Goal: Information Seeking & Learning: Learn about a topic

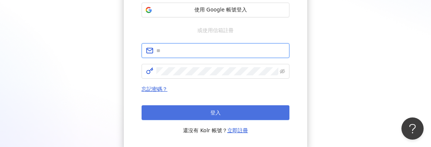
type input "**********"
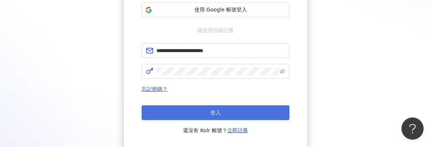
click at [222, 107] on button "登入" at bounding box center [216, 112] width 148 height 15
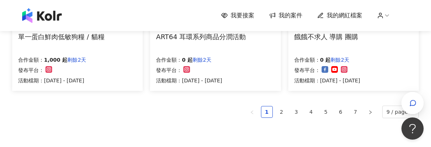
scroll to position [629, 0]
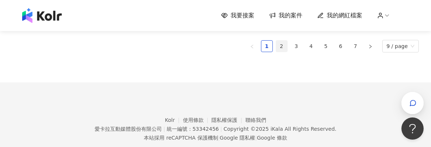
click at [287, 48] on link "2" at bounding box center [281, 46] width 11 height 11
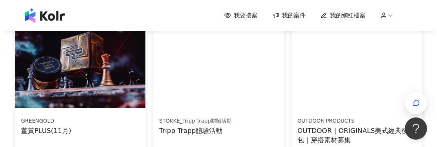
scroll to position [514, 0]
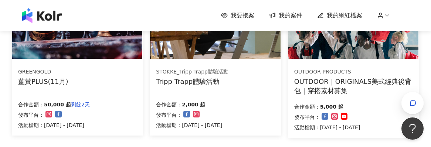
click at [247, 82] on div "STOKKE_Tripp Trapp體驗活動 Tripp Trapp體驗活動" at bounding box center [215, 77] width 119 height 18
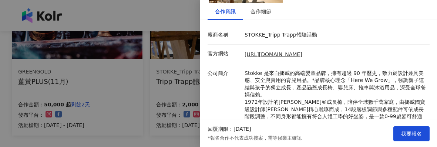
scroll to position [111, 0]
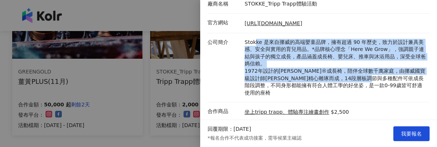
drag, startPoint x: 254, startPoint y: 42, endPoint x: 359, endPoint y: 77, distance: 109.8
click at [359, 77] on p "Stokke 是來自挪威的高端嬰童品牌，擁有超過 90 年歷史，致力於設計兼具美感、安全與實用的育兒用品。*品牌核心理念「Here We Grow」，強調親子…" at bounding box center [335, 68] width 181 height 58
click at [327, 58] on p "Stokke 是來自挪威的高端嬰童品牌，擁有超過 90 年歷史，致力於設計兼具美感、安全與實用的育兒用品。*品牌核心理念「Here We Grow」，強調親子…" at bounding box center [335, 68] width 181 height 58
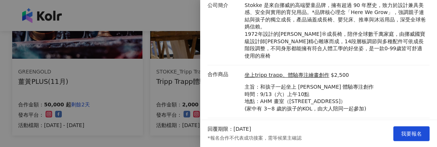
scroll to position [157, 0]
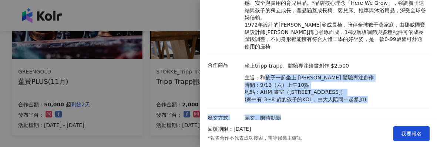
drag, startPoint x: 266, startPoint y: 68, endPoint x: 350, endPoint y: 104, distance: 91.5
click at [350, 104] on div "廠商名稱 STOKKE_Tripp [PERSON_NAME]體驗活動 官方網站 [URL][DOMAIN_NAME] 公司簡介 Stokke 是來自挪威的高…" at bounding box center [319, 38] width 222 height 179
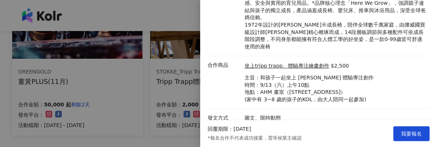
click at [158, 89] on div at bounding box center [218, 73] width 437 height 147
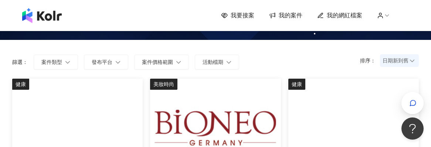
scroll to position [0, 0]
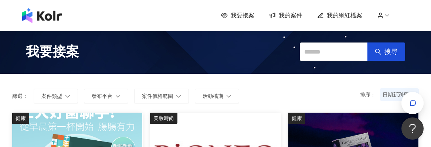
click at [387, 97] on span "日期新到舊" at bounding box center [400, 94] width 34 height 11
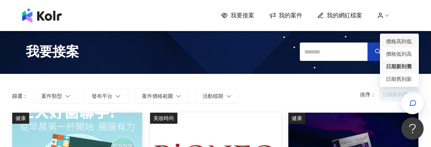
click at [402, 43] on div "價格高到低" at bounding box center [399, 41] width 27 height 8
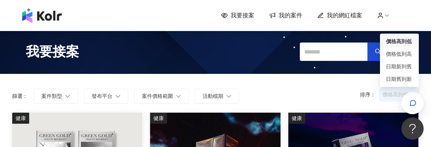
click at [388, 96] on span "價格高到低" at bounding box center [400, 94] width 34 height 11
click at [398, 79] on div "日期舊到新" at bounding box center [399, 79] width 27 height 8
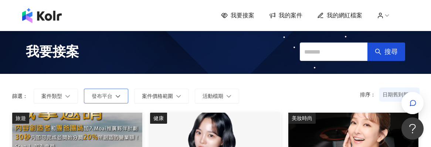
click at [107, 100] on button "發布平台" at bounding box center [106, 96] width 44 height 15
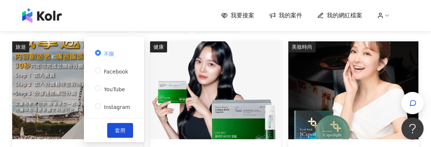
scroll to position [74, 0]
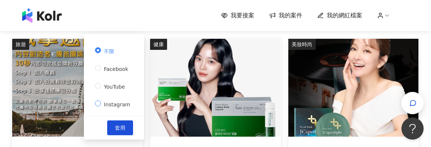
click at [101, 102] on span "Instagram" at bounding box center [117, 105] width 32 height 6
click at [121, 125] on span "套用" at bounding box center [120, 128] width 10 height 6
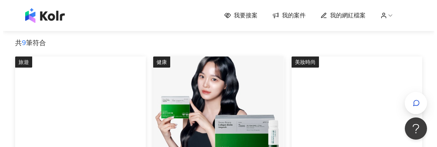
scroll to position [148, 0]
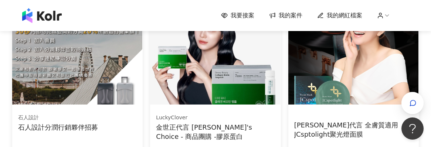
click at [98, 89] on img at bounding box center [77, 56] width 130 height 98
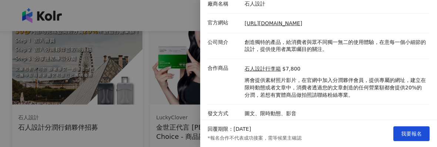
scroll to position [114, 0]
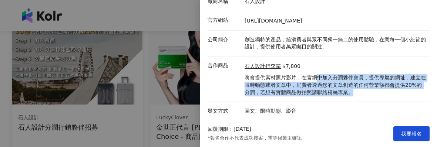
drag, startPoint x: 318, startPoint y: 79, endPoint x: 390, endPoint y: 92, distance: 72.5
click at [390, 92] on p "將會提供素材照片影片，在官網中加入分潤夥伴會員，提供專屬的網址，建立在限時動態或者文章中，消費者透過您的文章創造的任何營業額都會提供20%的分潤，若想有實體商…" at bounding box center [335, 85] width 181 height 22
click at [347, 89] on p "將會提供素材照片影片，在官網中加入分潤夥伴會員，提供專屬的網址，建立在限時動態或者文章中，消費者透過您的文章創造的任何營業額都會提供20%的分潤，若想有實體商…" at bounding box center [335, 85] width 181 height 22
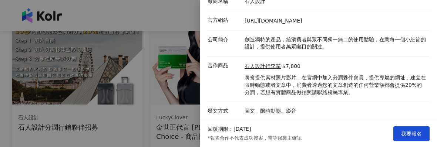
scroll to position [3, 0]
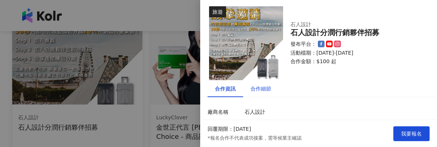
click at [264, 91] on div "合作細節" at bounding box center [260, 89] width 21 height 8
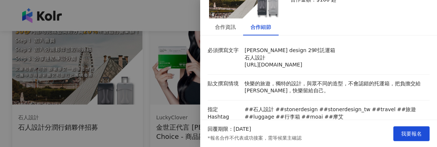
scroll to position [77, 0]
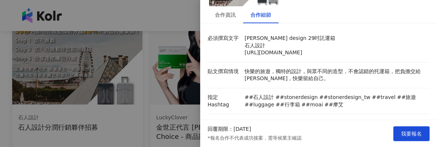
click at [246, 46] on p "[PERSON_NAME] design 29吋託運箱 石人設計 [URL][DOMAIN_NAME]" at bounding box center [335, 46] width 181 height 22
drag, startPoint x: 246, startPoint y: 46, endPoint x: 252, endPoint y: 51, distance: 7.8
click at [250, 50] on p "[PERSON_NAME] design 29吋託運箱 石人設計 [URL][DOMAIN_NAME]" at bounding box center [335, 46] width 181 height 22
click at [258, 48] on p "[PERSON_NAME] design 29吋託運箱 石人設計 [URL][DOMAIN_NAME]" at bounding box center [335, 46] width 181 height 22
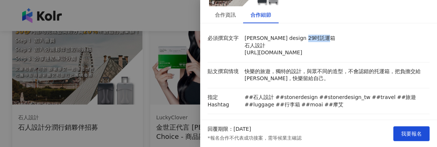
click at [258, 48] on p "[PERSON_NAME] design 29吋託運箱 石人設計 [URL][DOMAIN_NAME]" at bounding box center [335, 46] width 181 height 22
copy p "石人設計"
click at [153, 60] on div at bounding box center [218, 73] width 437 height 147
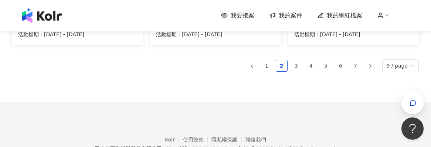
scroll to position [616, 0]
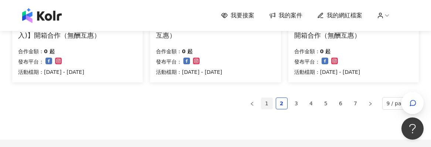
click at [273, 102] on link "1" at bounding box center [267, 103] width 11 height 11
click at [287, 102] on link "2" at bounding box center [281, 103] width 11 height 11
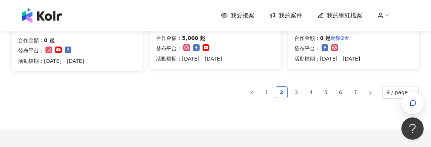
scroll to position [653, 0]
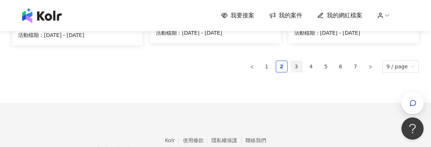
click at [301, 66] on link "3" at bounding box center [296, 66] width 11 height 11
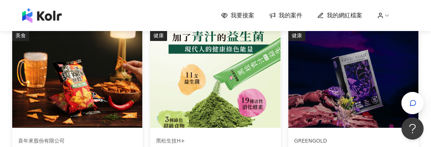
scroll to position [22, 0]
